Goal: Navigation & Orientation: Find specific page/section

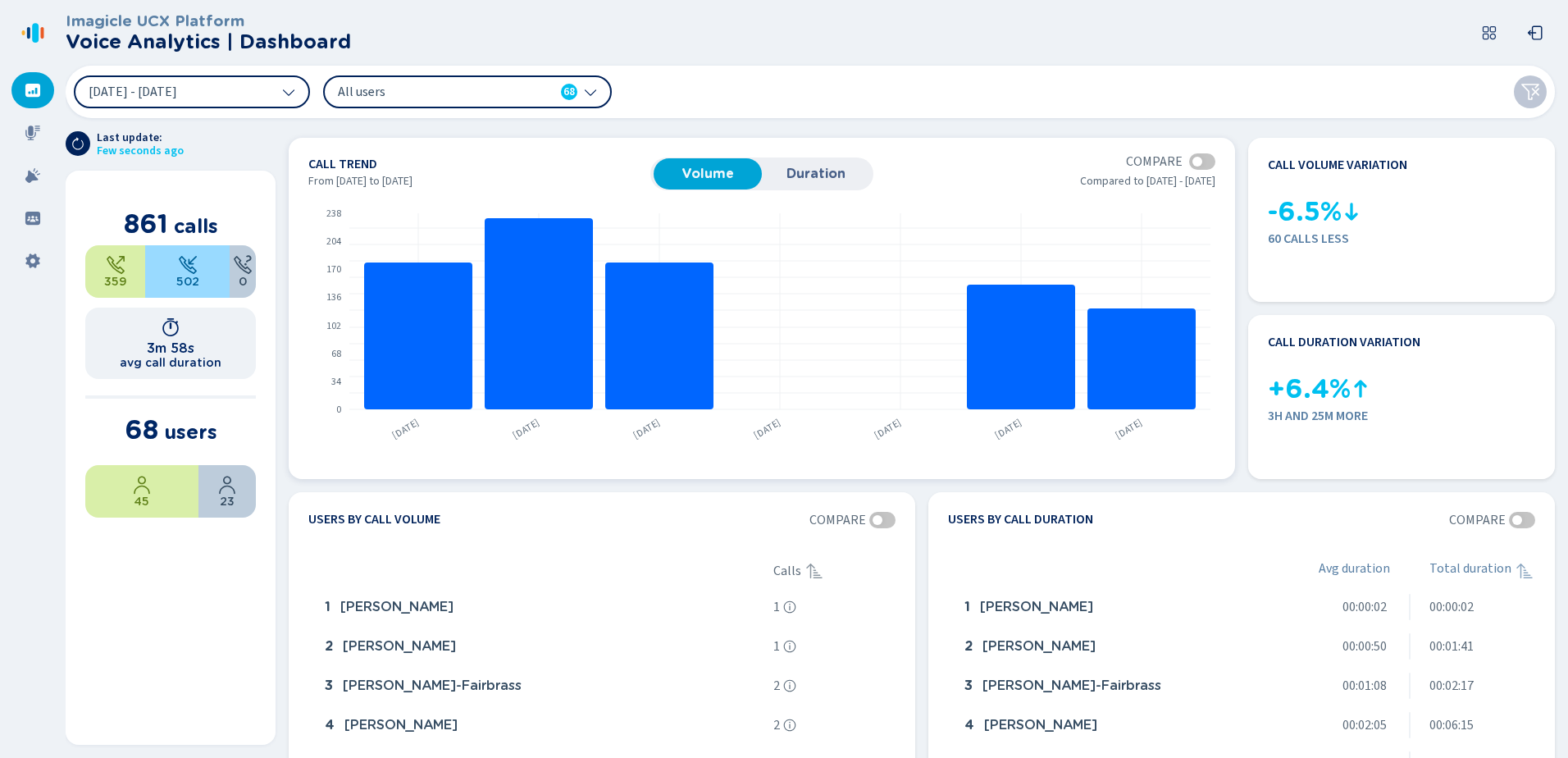
click at [800, 164] on button "Duration" at bounding box center [816, 174] width 109 height 31
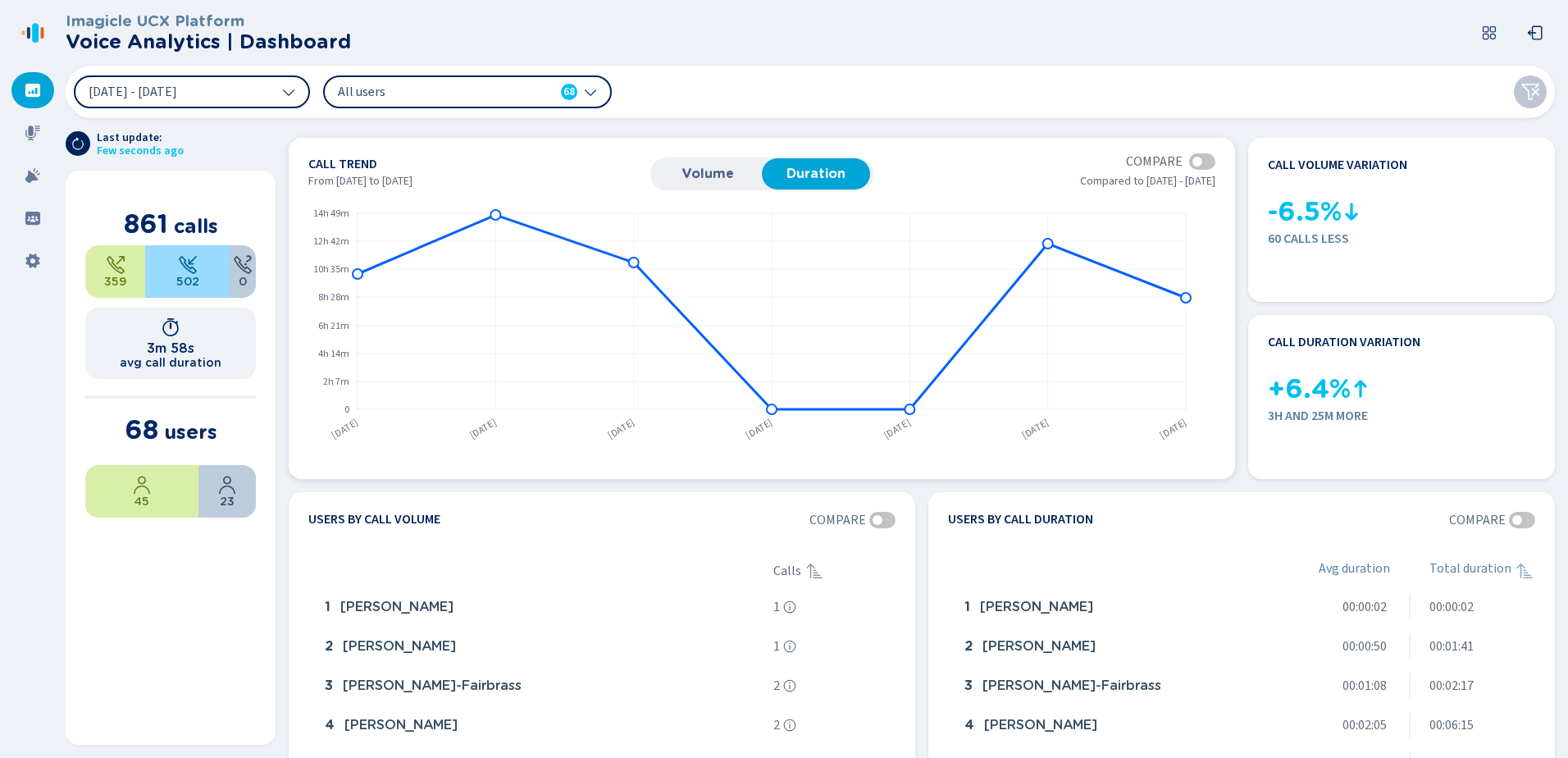
click at [730, 172] on span "Volume" at bounding box center [707, 174] width 92 height 15
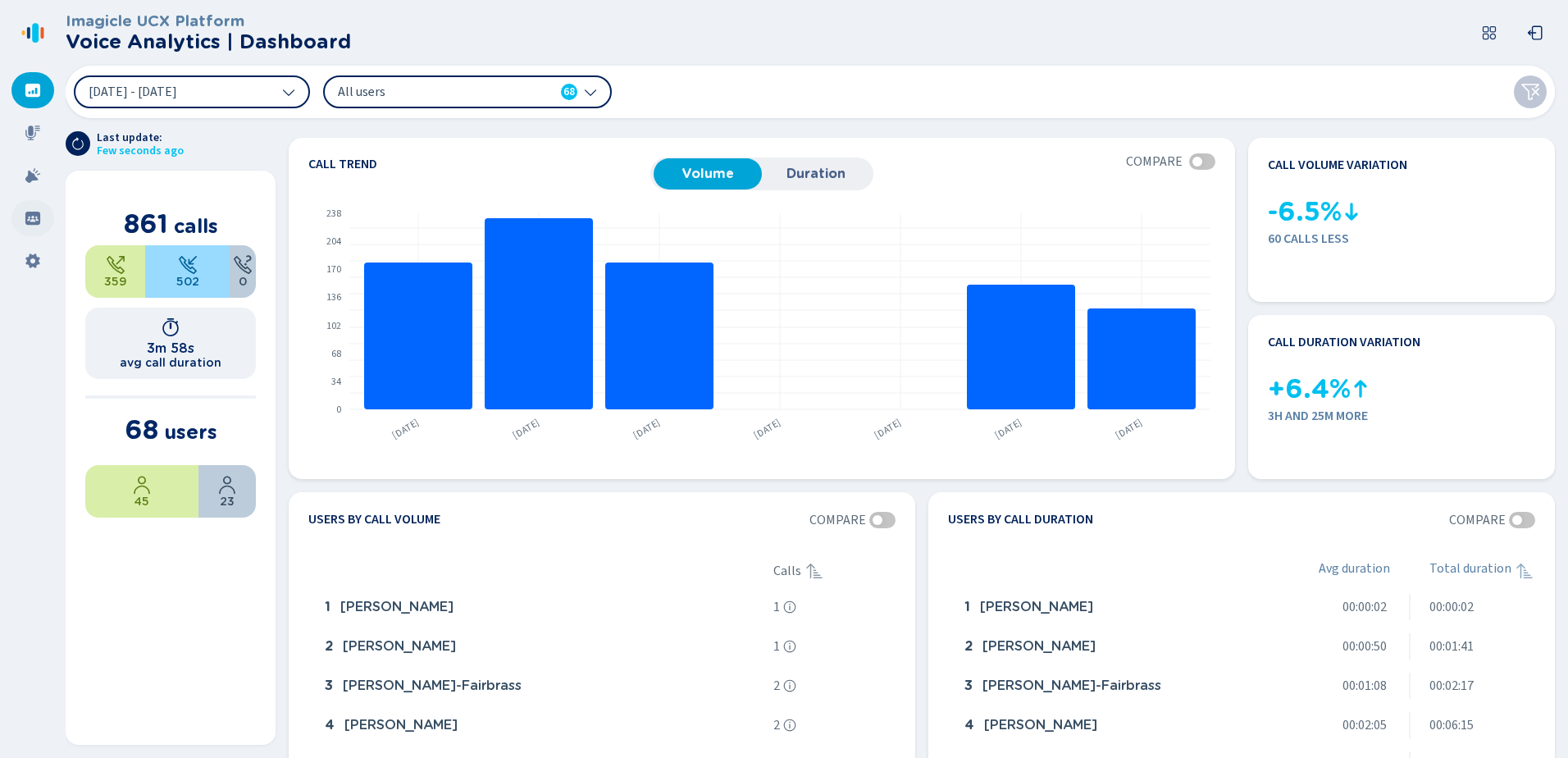
click at [32, 215] on icon at bounding box center [33, 218] width 15 height 13
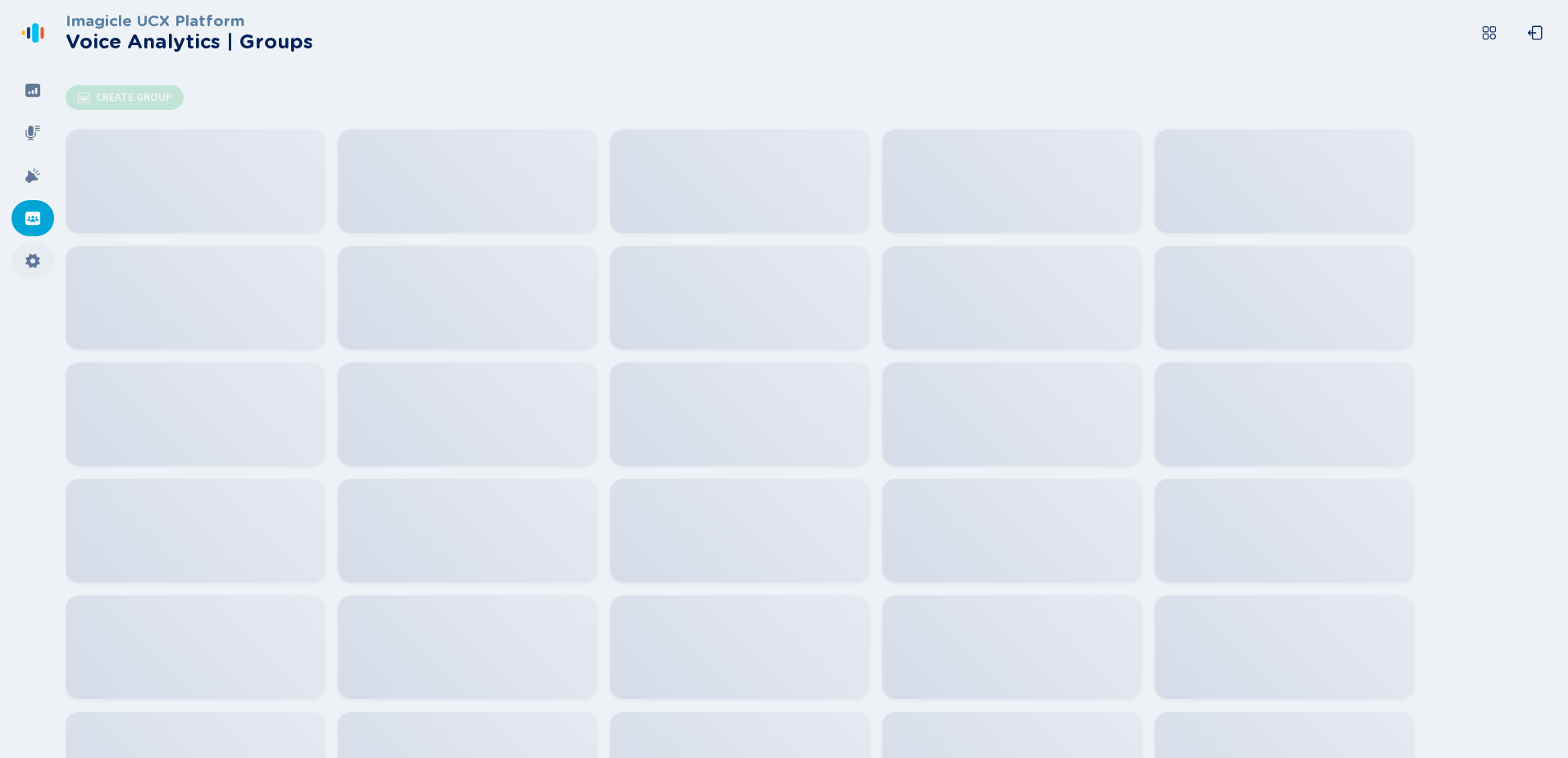
click at [42, 265] on div at bounding box center [32, 261] width 43 height 36
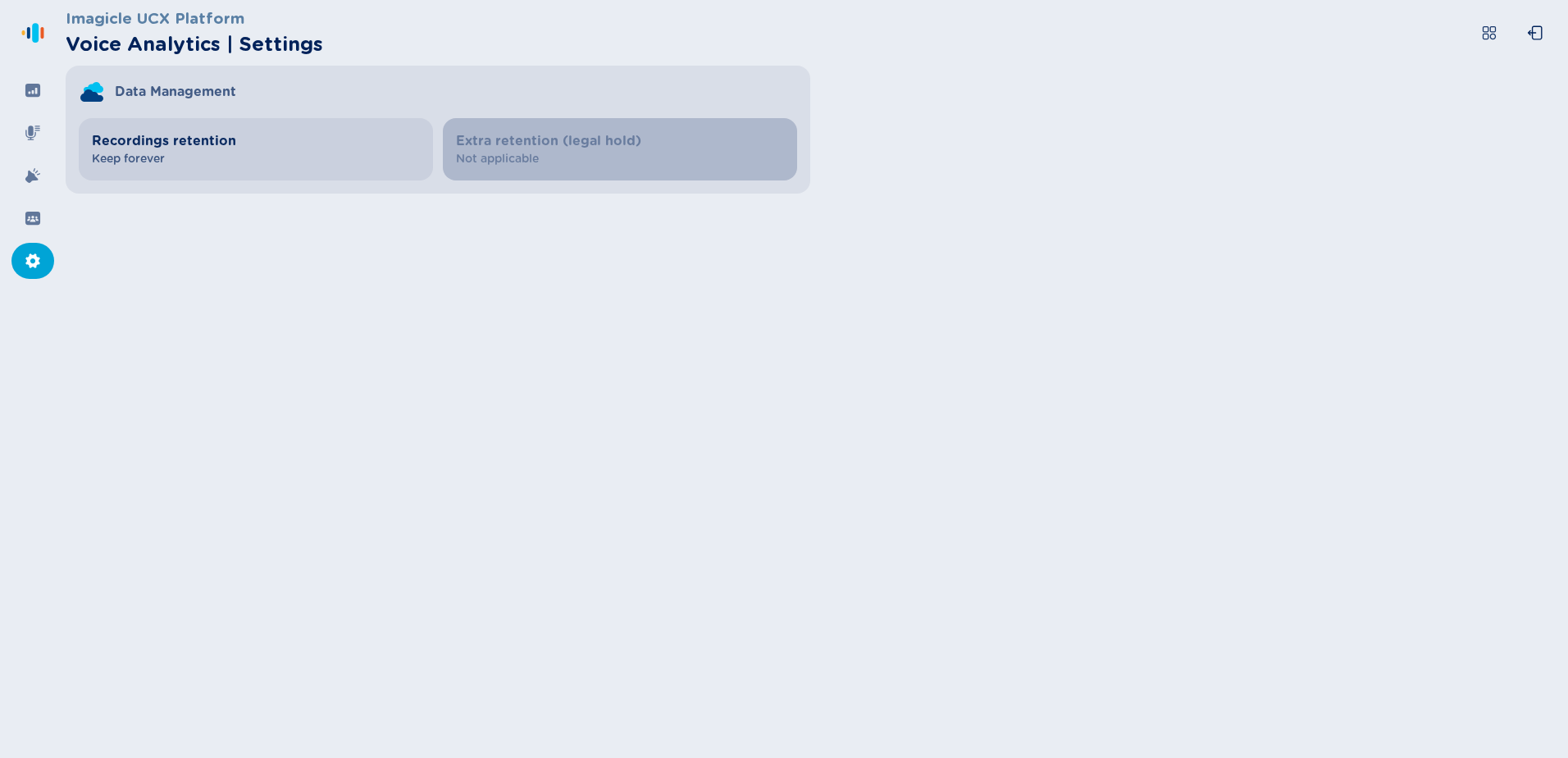
click at [228, 155] on span "Keep forever" at bounding box center [255, 159] width 328 height 16
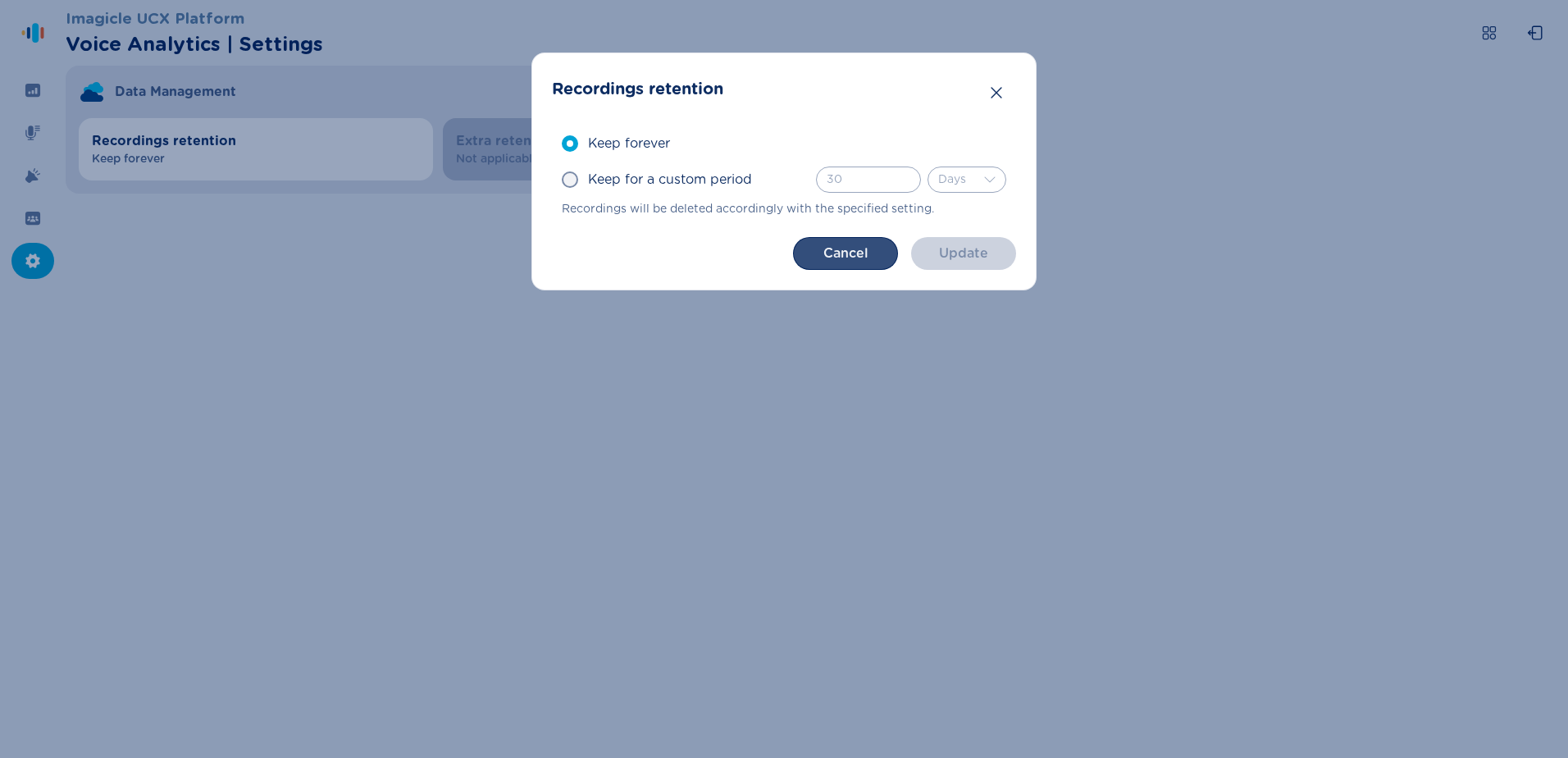
click at [876, 244] on button "Cancel" at bounding box center [845, 253] width 105 height 33
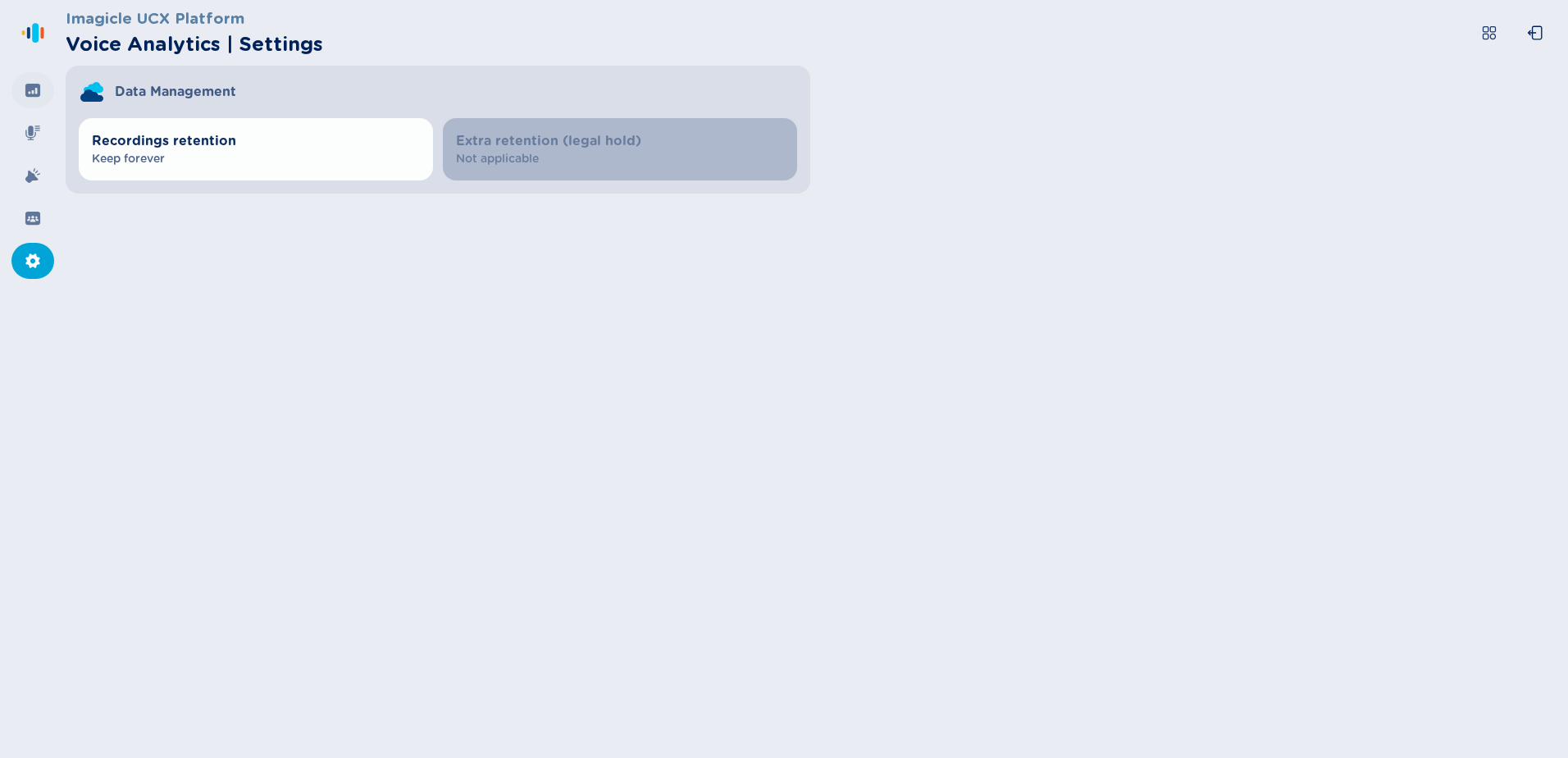
click at [41, 89] on div at bounding box center [32, 90] width 43 height 36
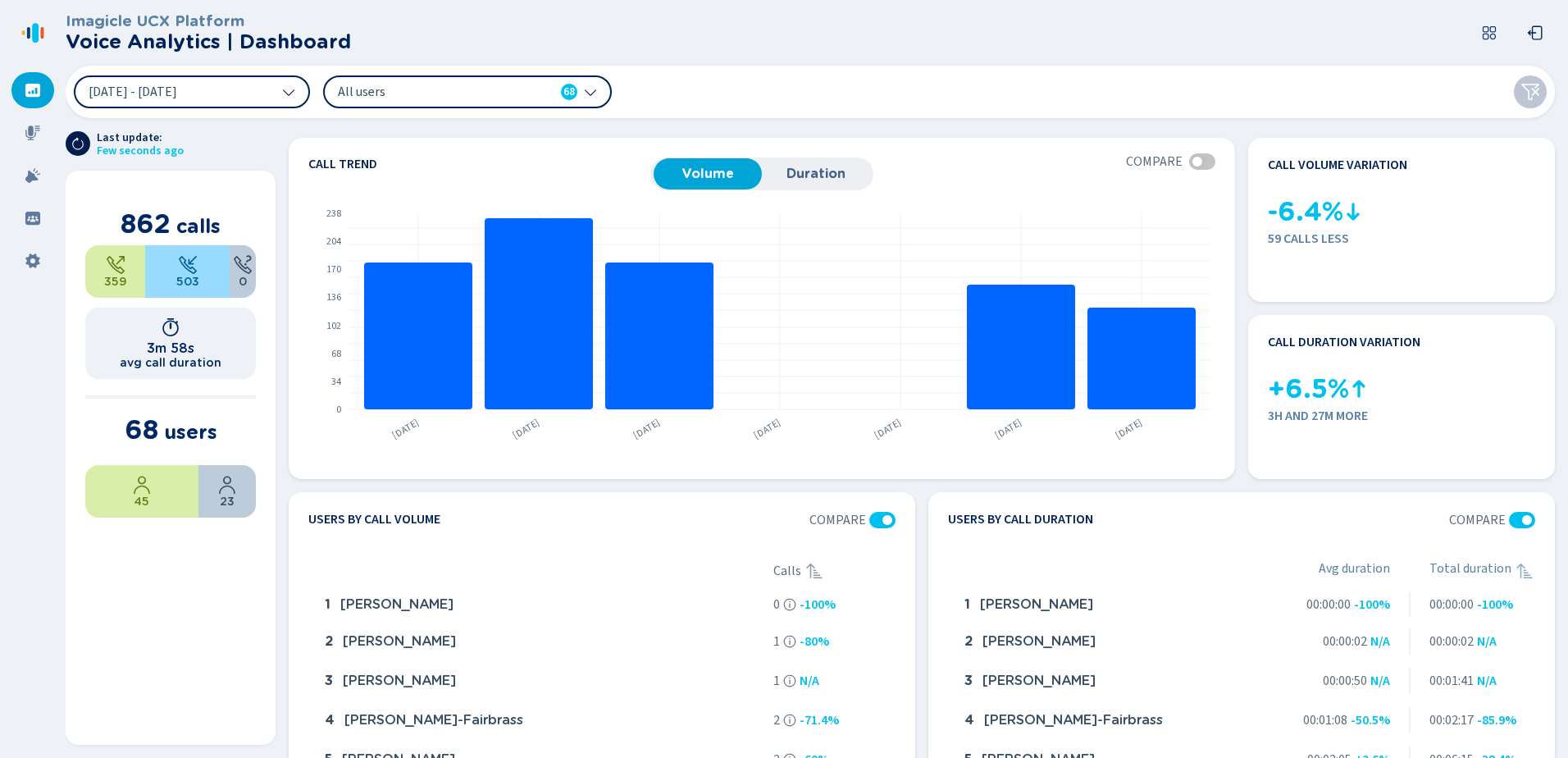
click at [79, 142] on icon at bounding box center [78, 144] width 13 height 13
click at [1492, 26] on icon at bounding box center [1489, 32] width 16 height 16
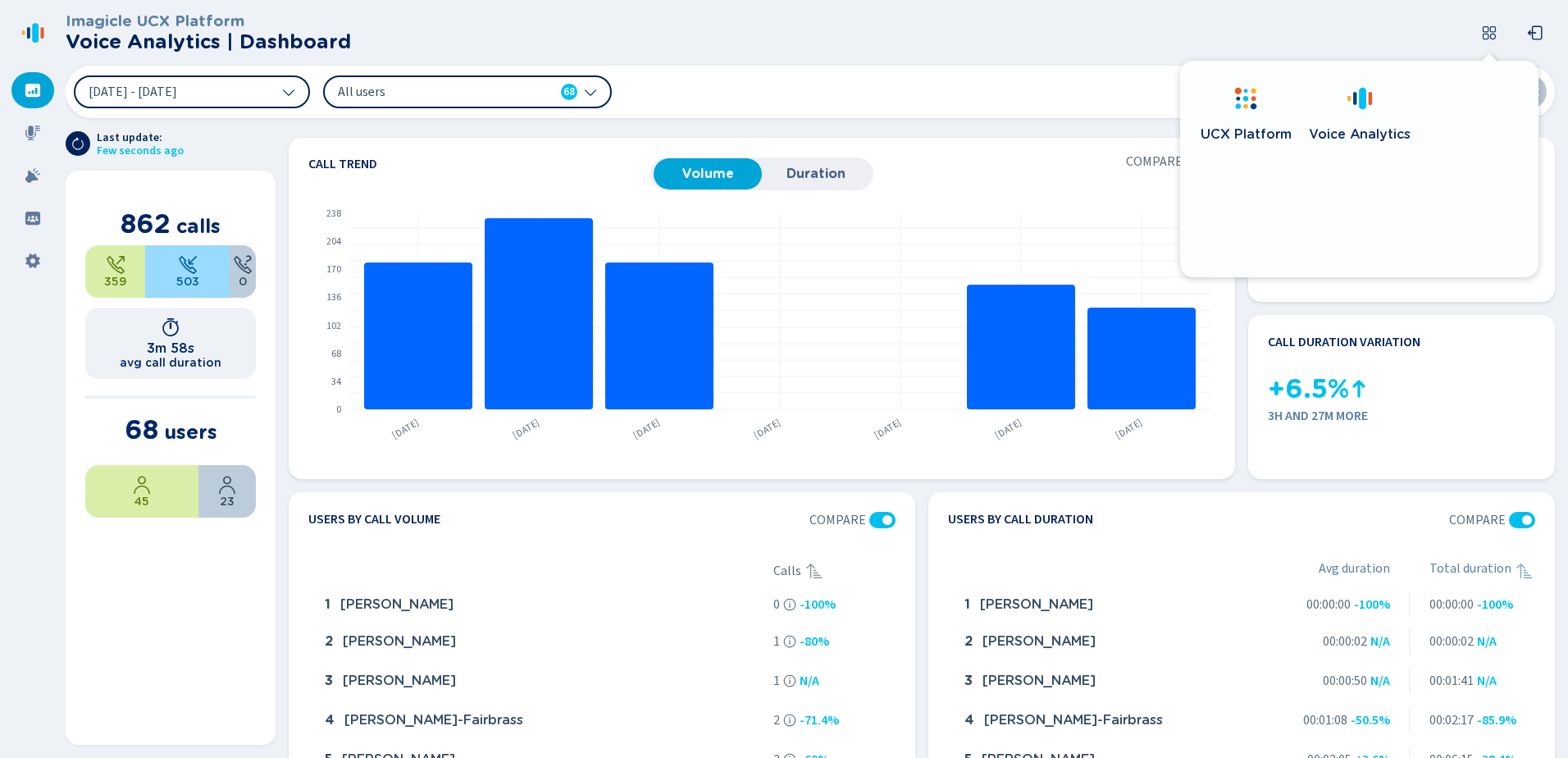
click at [1491, 26] on icon at bounding box center [1489, 32] width 16 height 16
